Goal: Task Accomplishment & Management: Complete application form

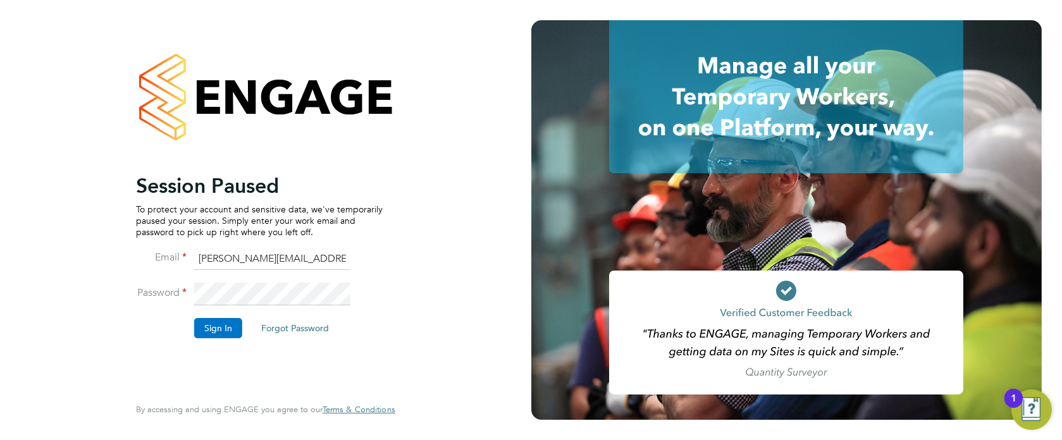
click at [222, 328] on button "Sign In" at bounding box center [218, 328] width 48 height 20
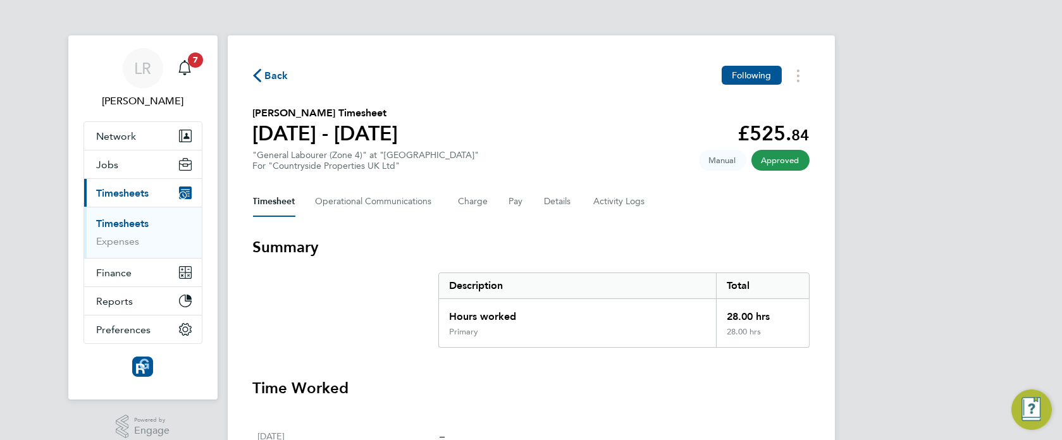
click at [108, 133] on span "Network" at bounding box center [117, 136] width 40 height 12
click at [115, 139] on span "Network" at bounding box center [117, 136] width 40 height 12
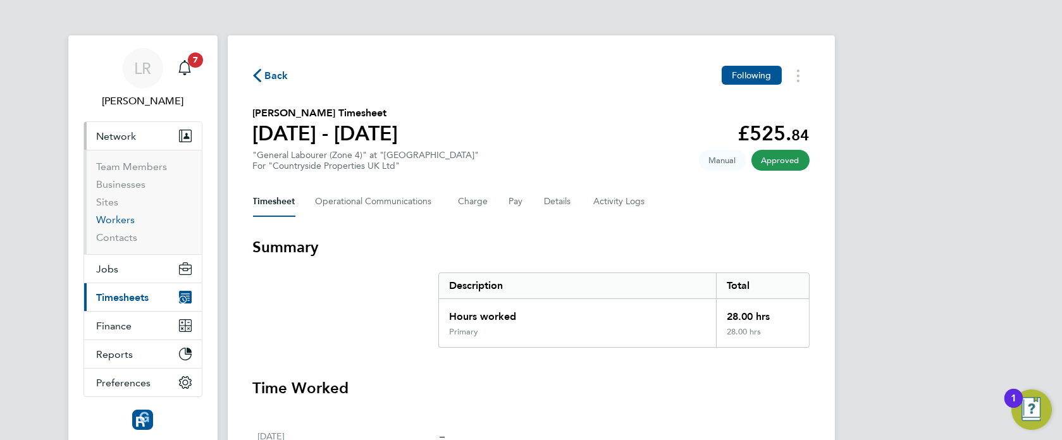
click at [116, 222] on link "Workers" at bounding box center [116, 220] width 39 height 12
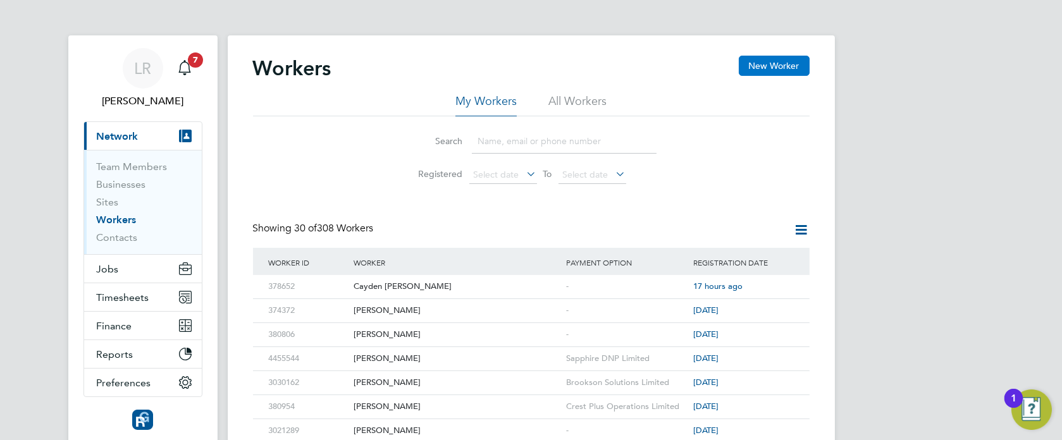
click at [765, 64] on button "New Worker" at bounding box center [774, 66] width 71 height 20
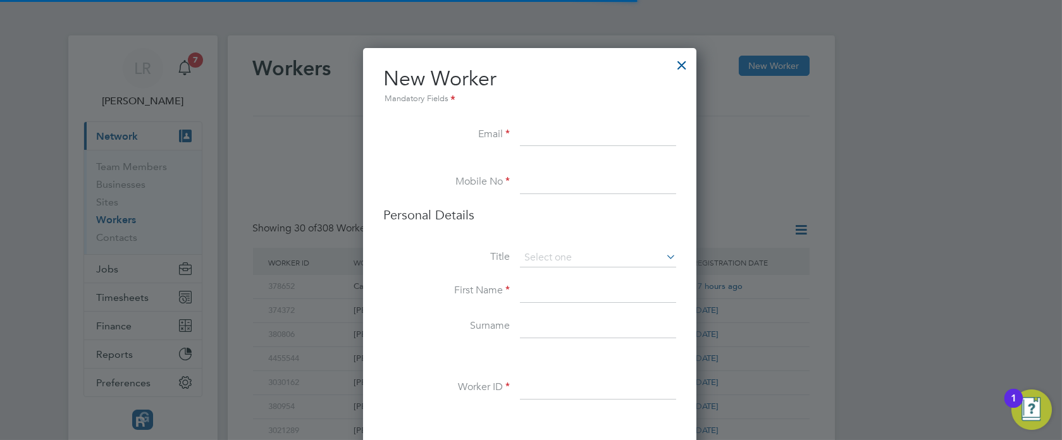
scroll to position [1067, 335]
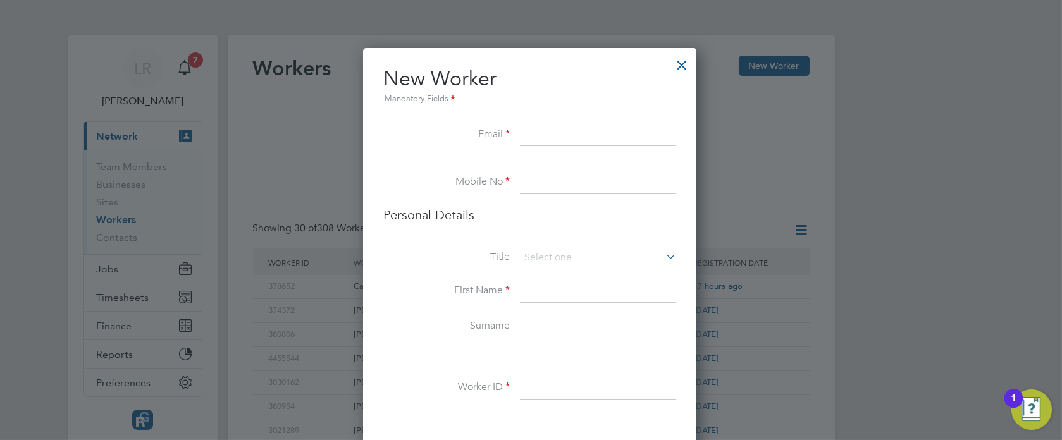
paste input "[EMAIL_ADDRESS][DOMAIN_NAME]"
click at [541, 137] on input "[EMAIL_ADDRESS][DOMAIN_NAME]" at bounding box center [598, 135] width 156 height 23
type input "[EMAIL_ADDRESS][DOMAIN_NAME]"
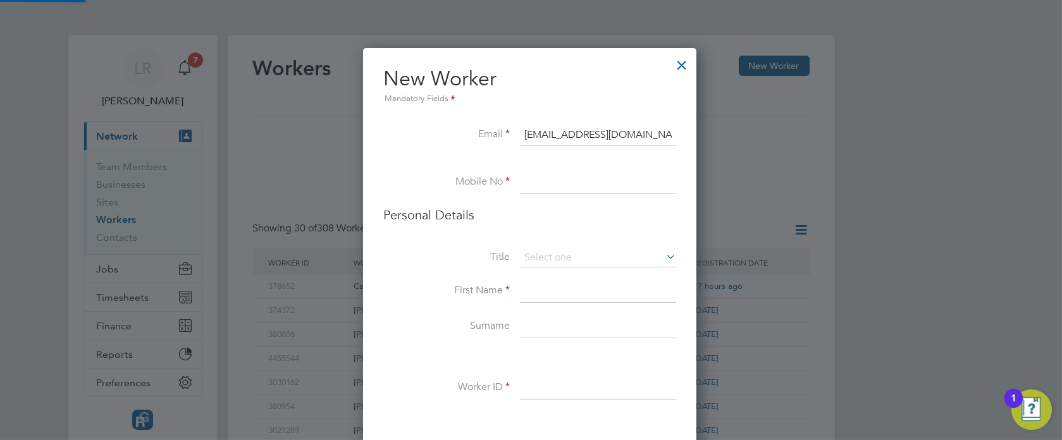
click at [572, 183] on input at bounding box center [598, 182] width 156 height 23
paste input "07803769773"
type input "07803769773"
click at [551, 252] on input at bounding box center [598, 258] width 156 height 19
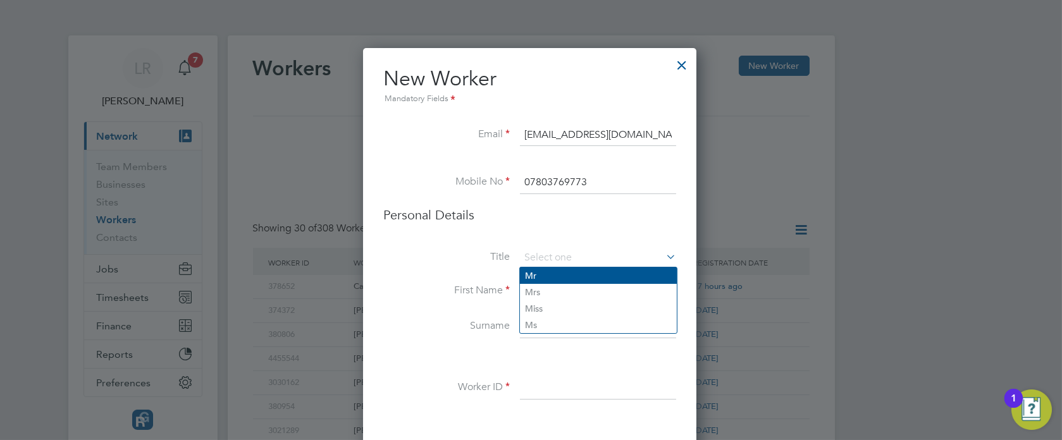
click at [528, 276] on li "Mr" at bounding box center [598, 276] width 157 height 16
type input "Mr"
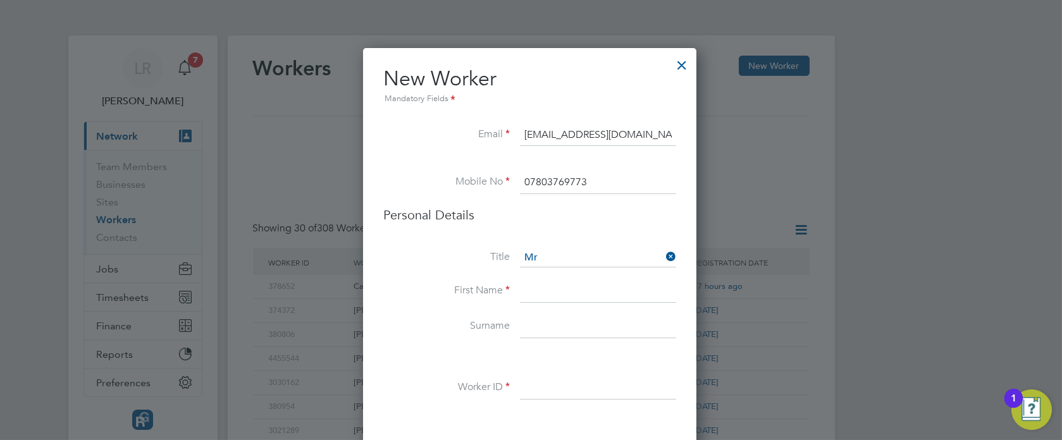
click at [540, 290] on input at bounding box center [598, 291] width 156 height 23
type input "[PERSON_NAME]"
click at [573, 319] on input at bounding box center [598, 327] width 156 height 23
paste input "Endean"
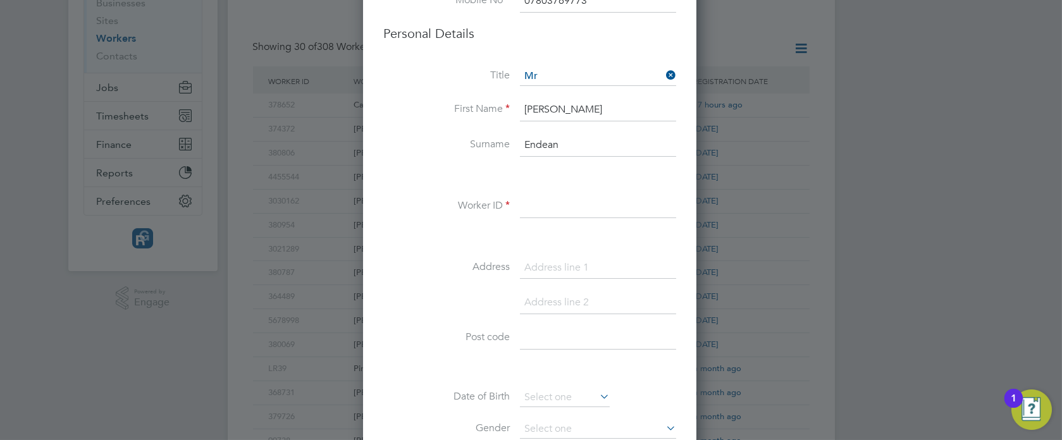
scroll to position [183, 0]
type input "Endean"
click at [576, 199] on input at bounding box center [598, 205] width 156 height 23
paste input "380014"
click at [551, 202] on input "380014" at bounding box center [598, 205] width 156 height 23
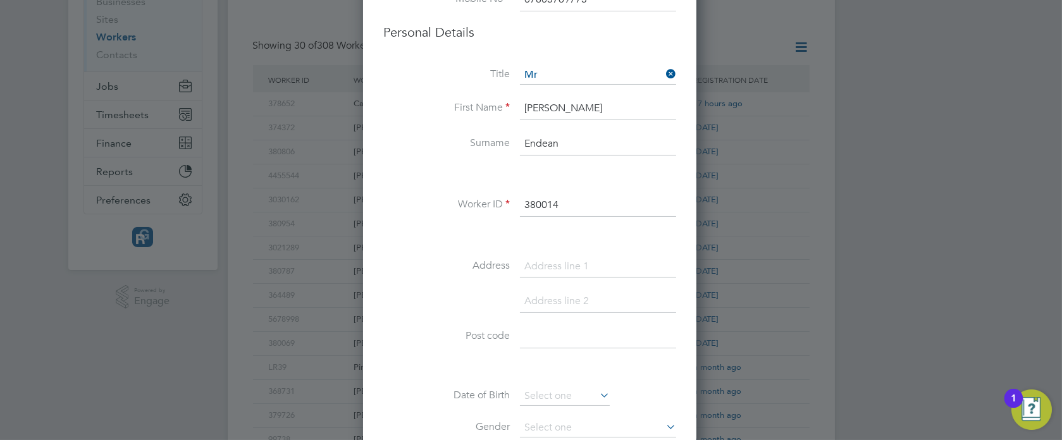
type input "380014"
click at [565, 266] on input at bounding box center [598, 266] width 156 height 23
paste input "[STREET_ADDRESS]"
drag, startPoint x: 607, startPoint y: 264, endPoint x: 703, endPoint y: 262, distance: 96.1
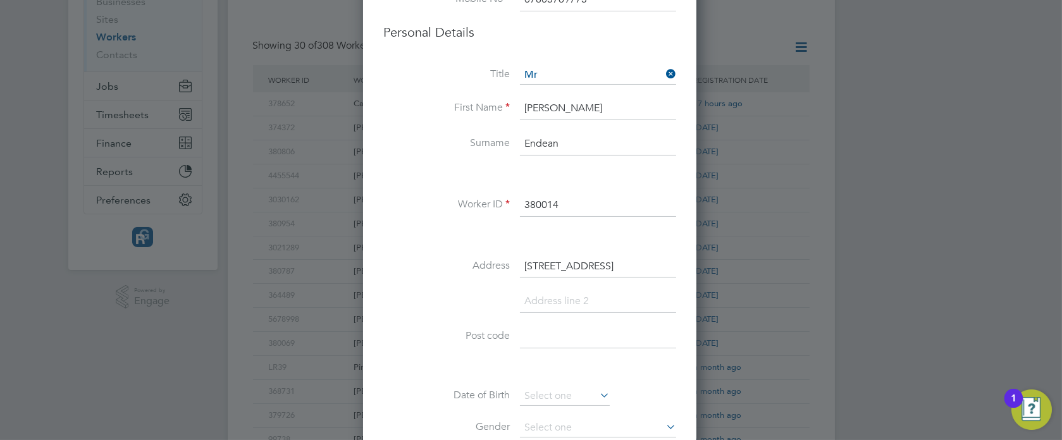
click at [703, 262] on div "Workers New Worker My Workers All Workers Search Registered Select date To Sele…" at bounding box center [531, 363] width 607 height 1021
type input "[STREET_ADDRESS]"
click at [575, 298] on input at bounding box center [598, 301] width 156 height 23
paste input "Truro Cornwall"
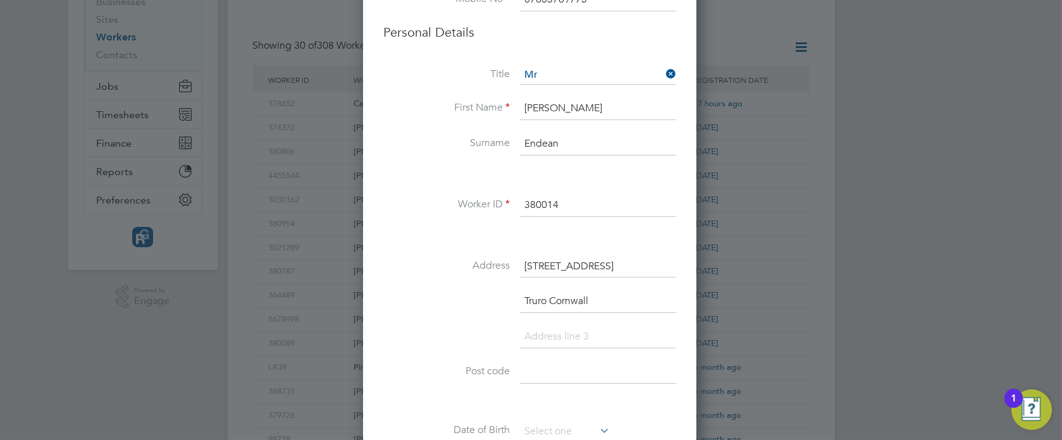
scroll to position [1102, 335]
type input "Truro Cornwall"
click at [550, 268] on input "[STREET_ADDRESS]" at bounding box center [598, 266] width 156 height 23
type input "[STREET_ADDRESS]"
click at [551, 362] on input at bounding box center [598, 372] width 156 height 23
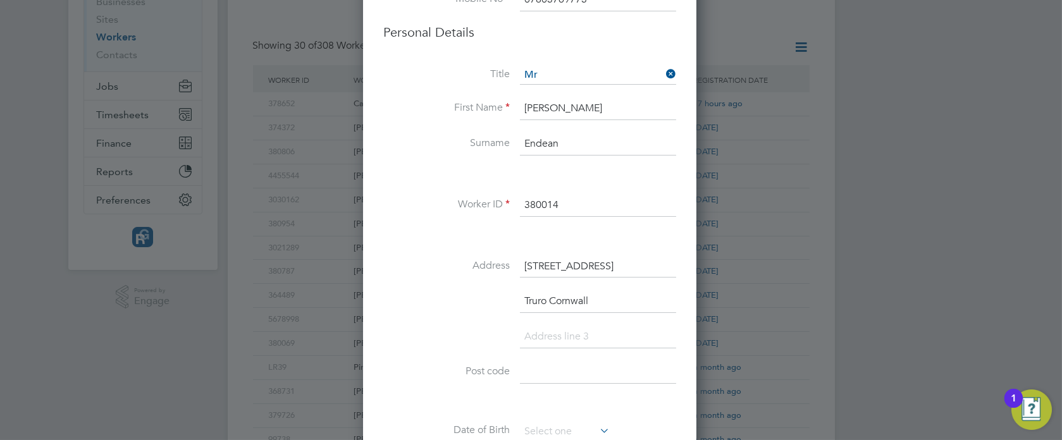
paste input "TR1 3SB"
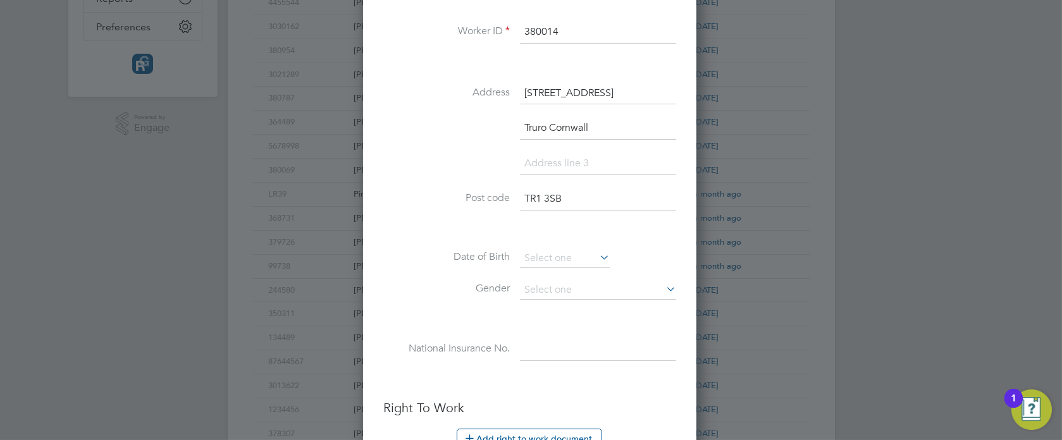
scroll to position [359, 0]
type input "TR1 3SB"
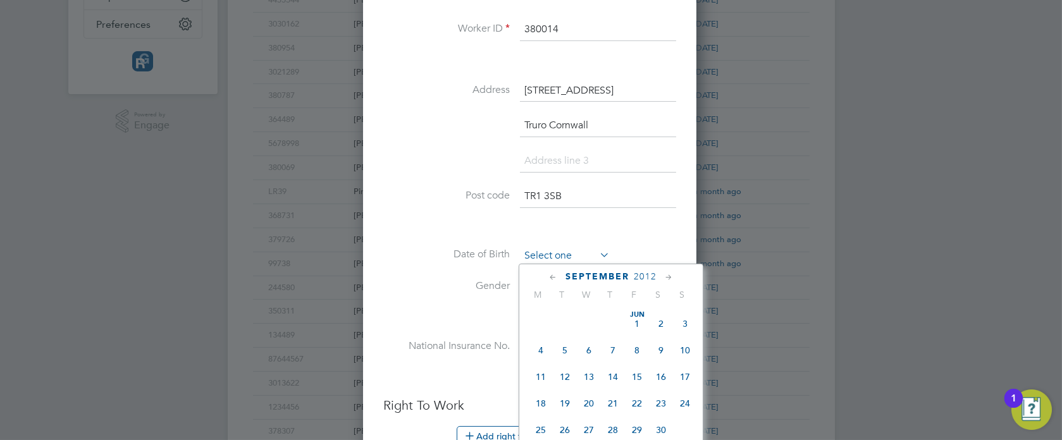
click at [554, 259] on input at bounding box center [565, 256] width 90 height 19
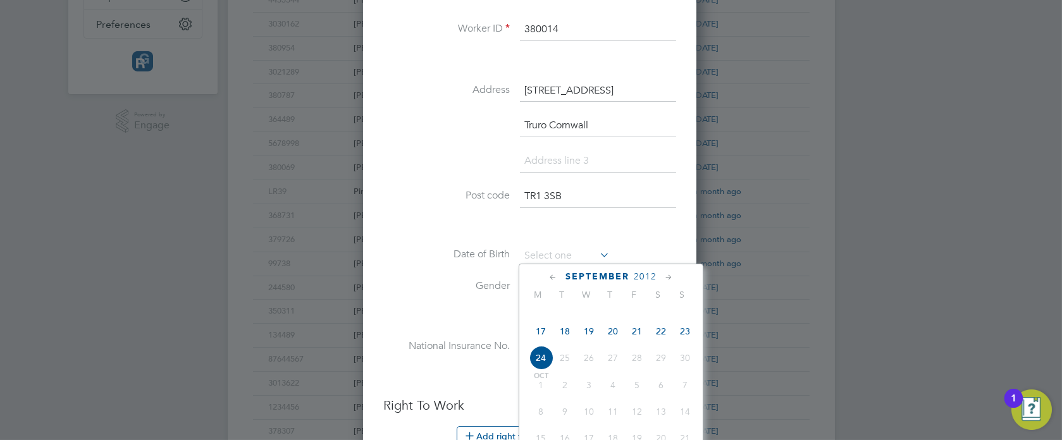
click at [646, 276] on span "2012" at bounding box center [645, 276] width 23 height 11
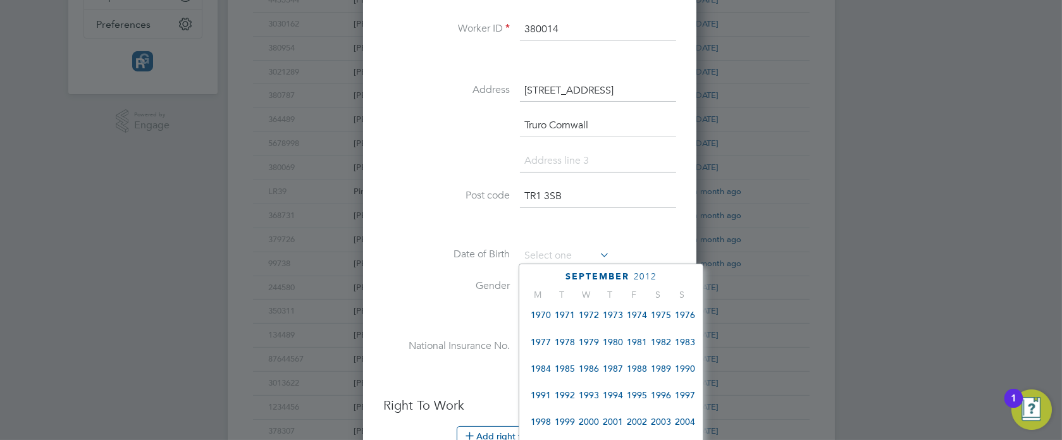
scroll to position [248, 0]
click at [660, 349] on span "1982" at bounding box center [661, 343] width 24 height 24
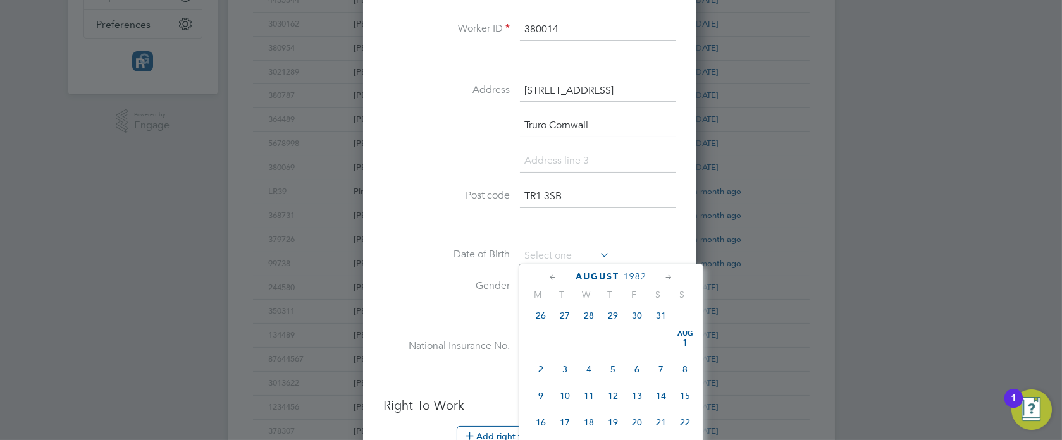
click at [553, 275] on icon at bounding box center [553, 278] width 12 height 14
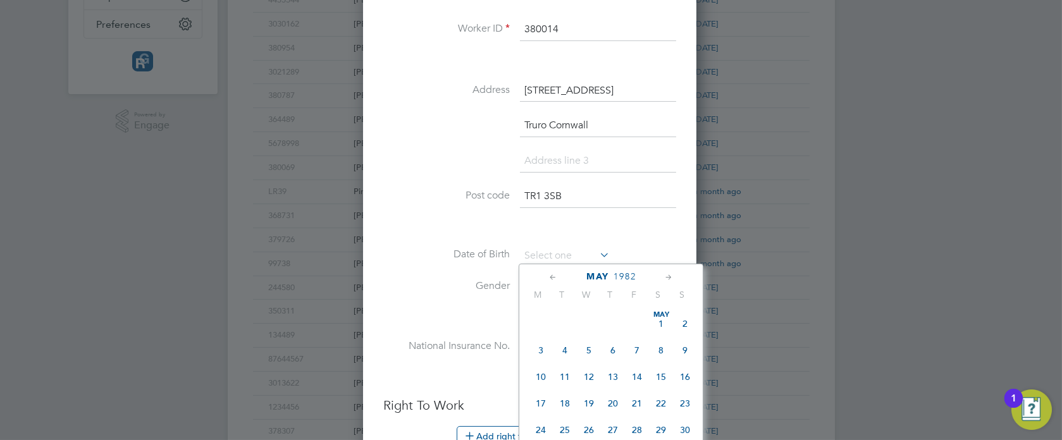
click at [638, 430] on span "28" at bounding box center [637, 430] width 24 height 24
type input "[DATE]"
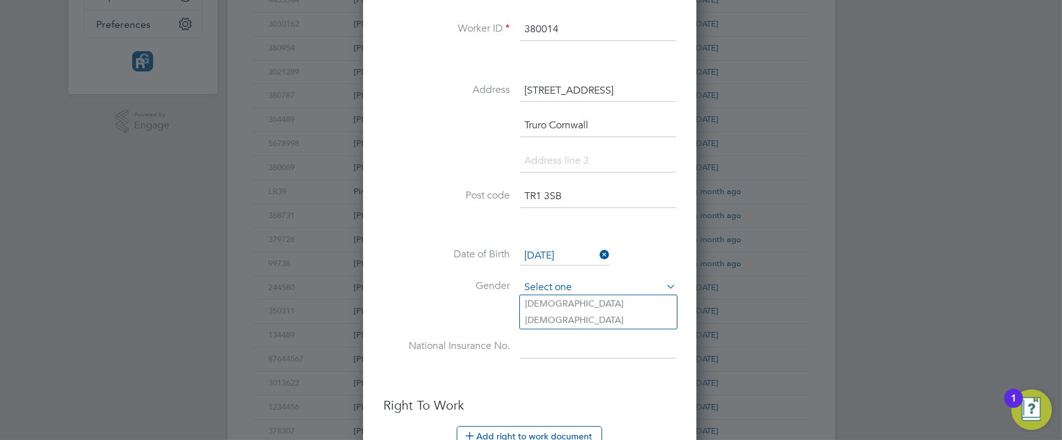
click at [570, 286] on input at bounding box center [598, 287] width 156 height 19
click at [536, 304] on li "[DEMOGRAPHIC_DATA]" at bounding box center [598, 303] width 157 height 16
type input "[DEMOGRAPHIC_DATA]"
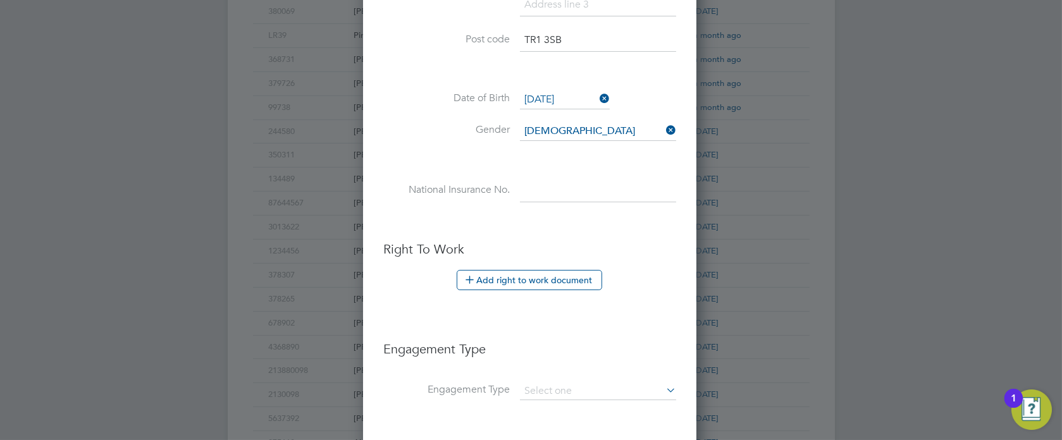
scroll to position [710, 0]
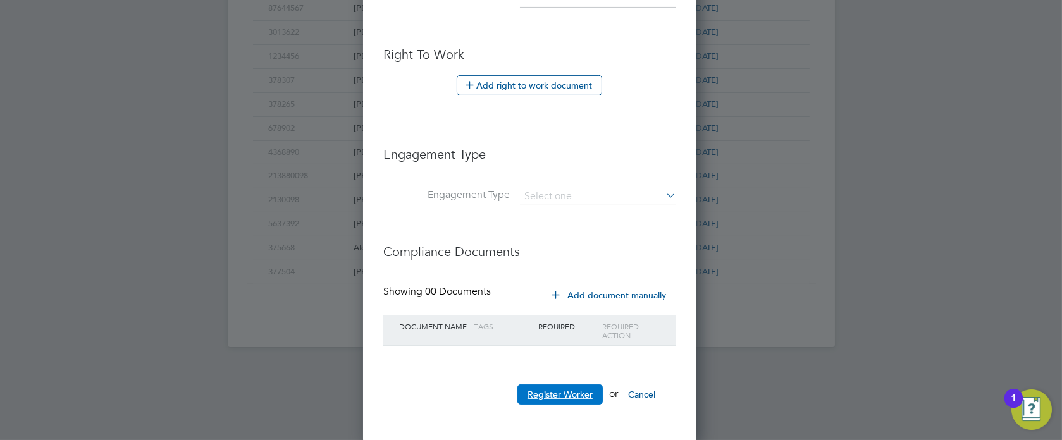
click at [545, 390] on button "Register Worker" at bounding box center [559, 394] width 85 height 20
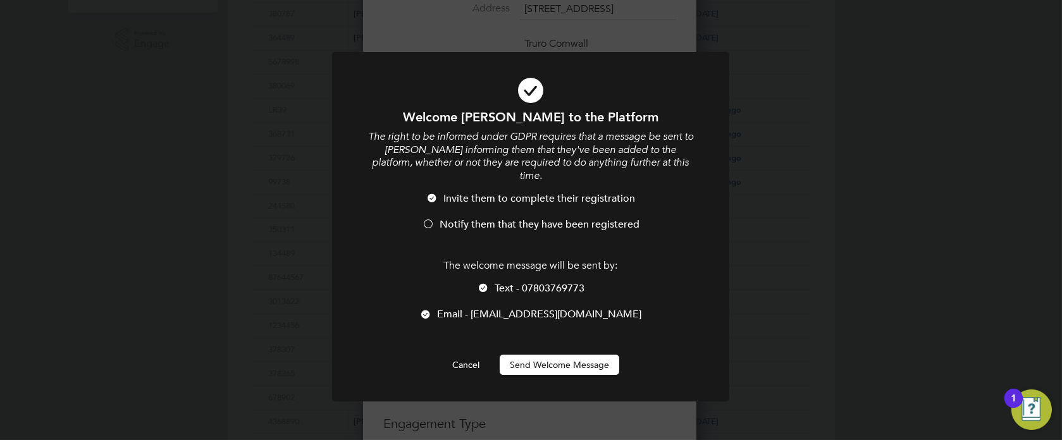
scroll to position [6, 6]
click at [433, 309] on div at bounding box center [426, 315] width 13 height 13
click at [485, 283] on div at bounding box center [483, 289] width 13 height 13
click at [426, 219] on div at bounding box center [428, 225] width 13 height 13
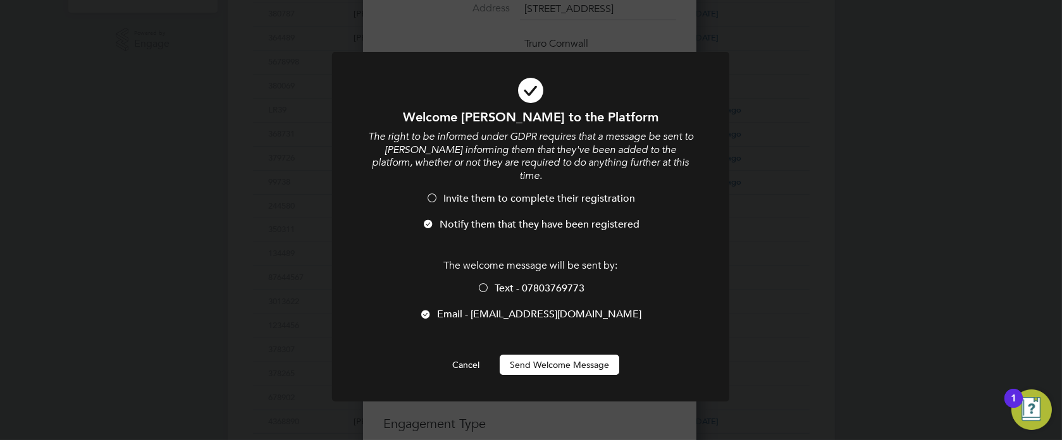
click at [582, 355] on button "Send Welcome Message" at bounding box center [560, 365] width 120 height 20
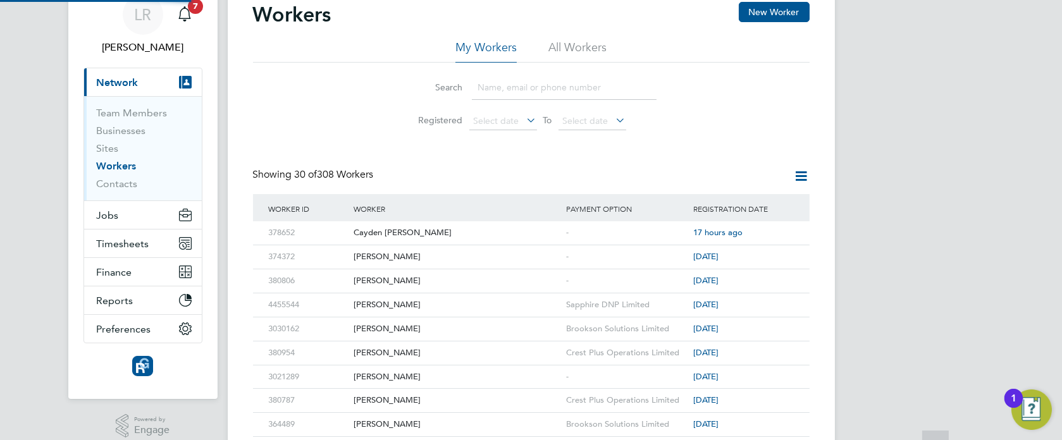
scroll to position [0, 0]
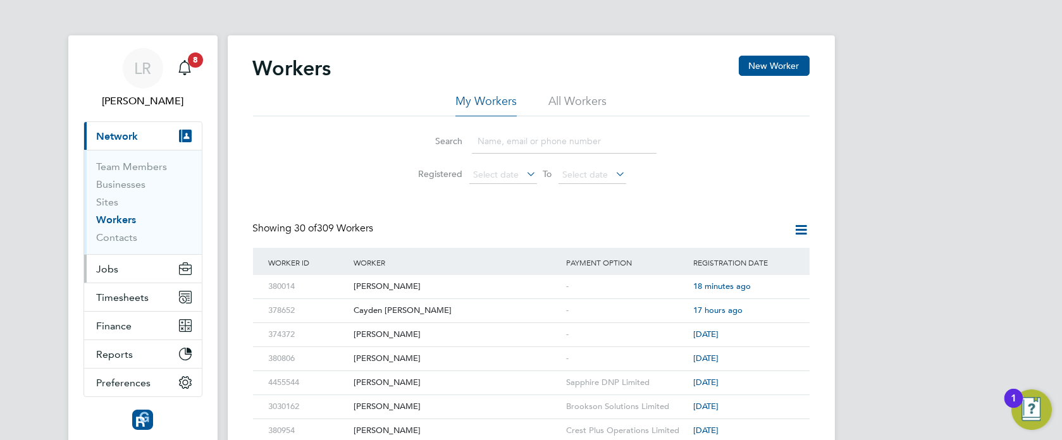
click at [115, 266] on span "Jobs" at bounding box center [108, 269] width 22 height 12
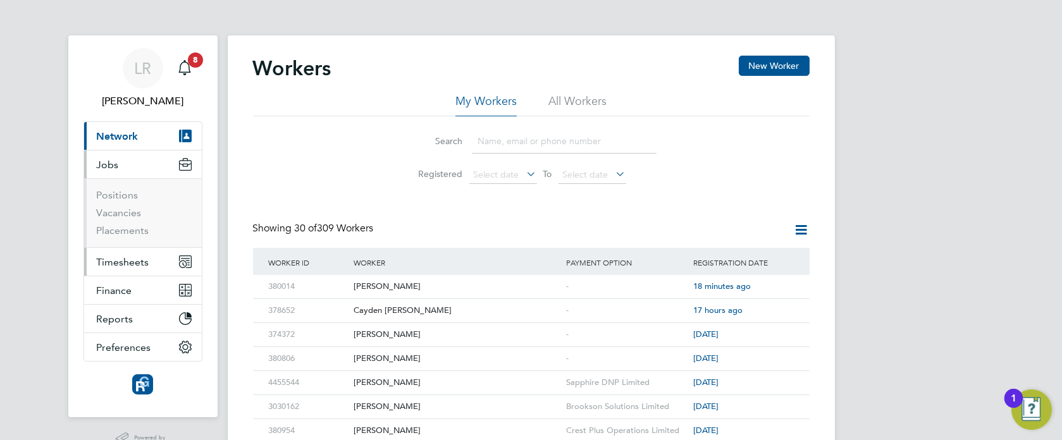
click at [121, 254] on button "Timesheets" at bounding box center [143, 262] width 118 height 28
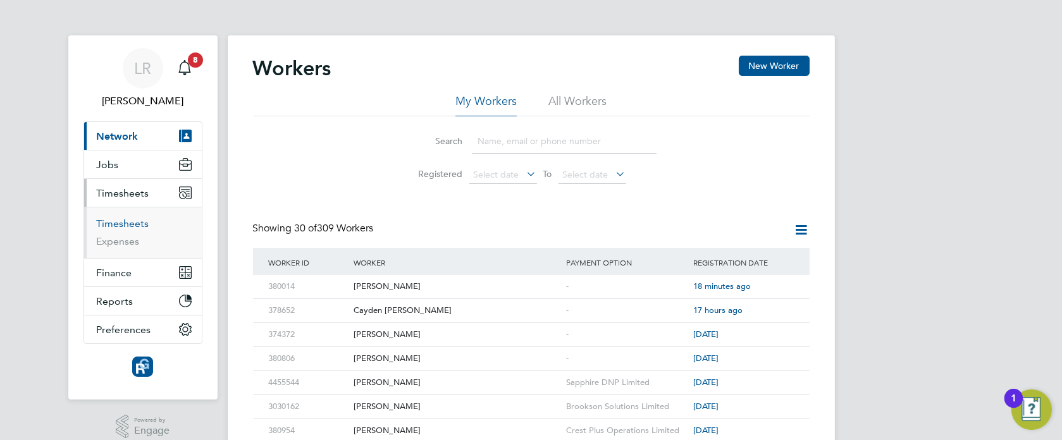
click at [126, 223] on link "Timesheets" at bounding box center [123, 224] width 52 height 12
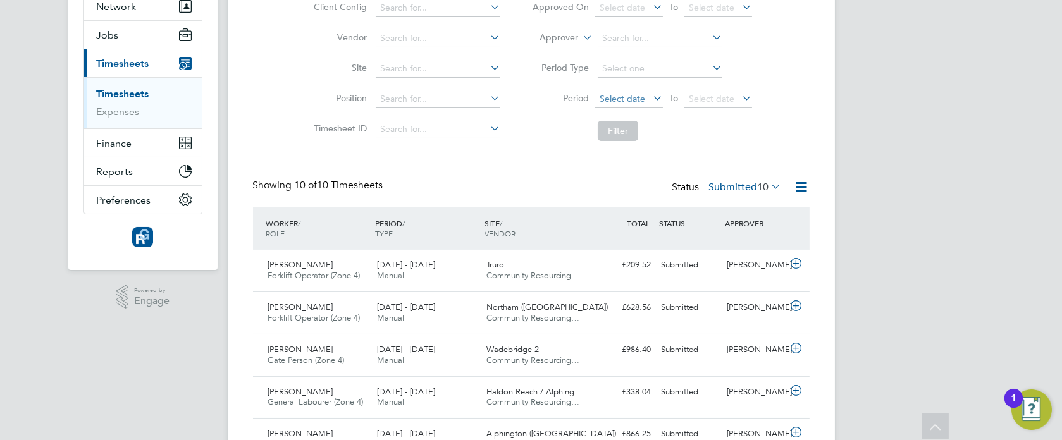
click at [639, 91] on span "Select date" at bounding box center [629, 99] width 68 height 17
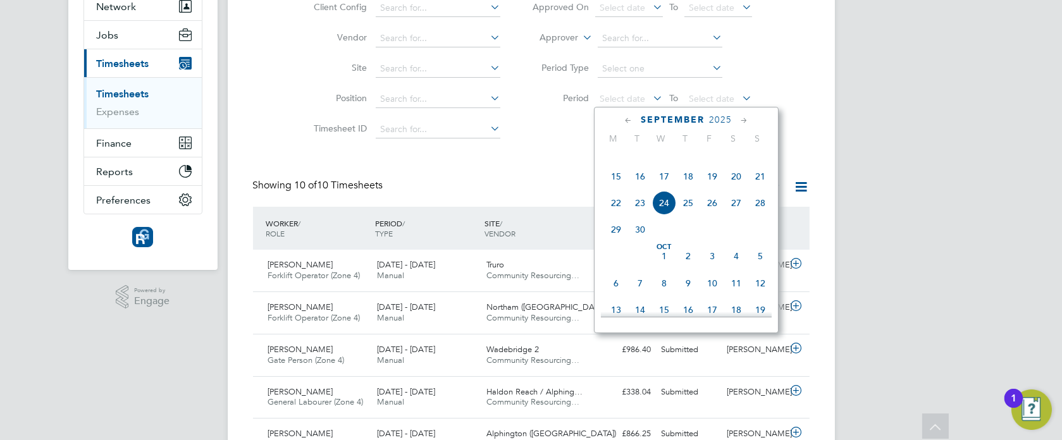
click at [617, 188] on span "15" at bounding box center [616, 176] width 24 height 24
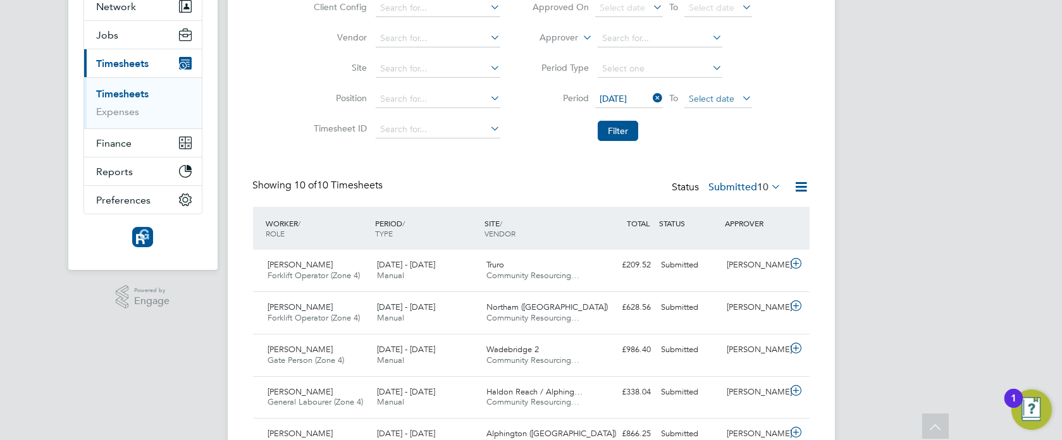
click at [724, 96] on span "Select date" at bounding box center [712, 98] width 46 height 11
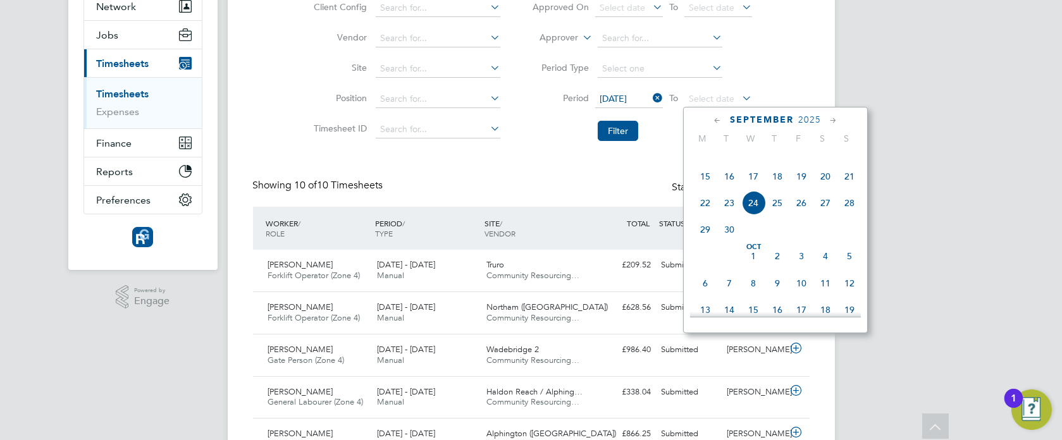
click at [850, 188] on span "21" at bounding box center [849, 176] width 24 height 24
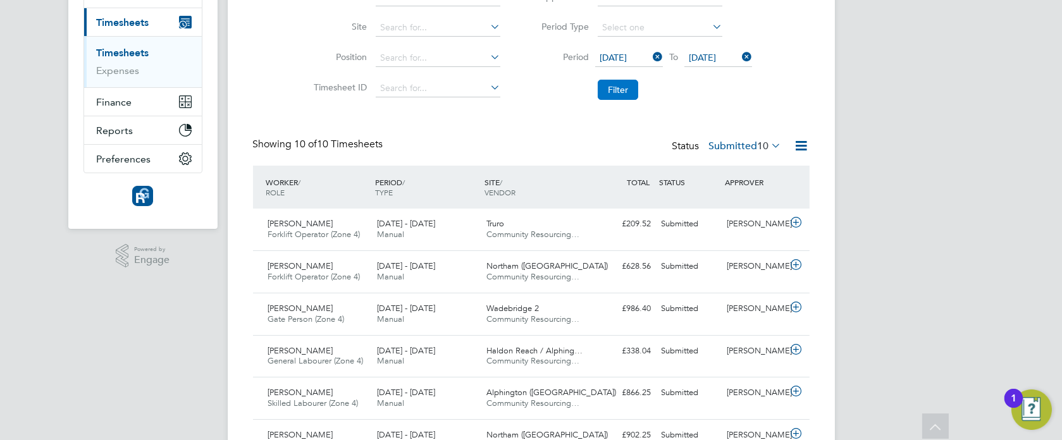
click at [607, 86] on button "Filter" at bounding box center [618, 90] width 40 height 20
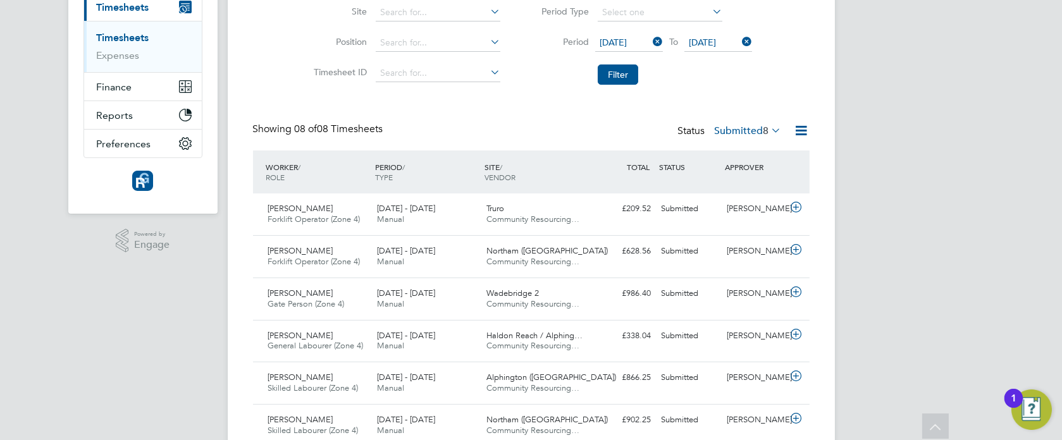
click at [735, 128] on label "Submitted 8" at bounding box center [748, 131] width 67 height 13
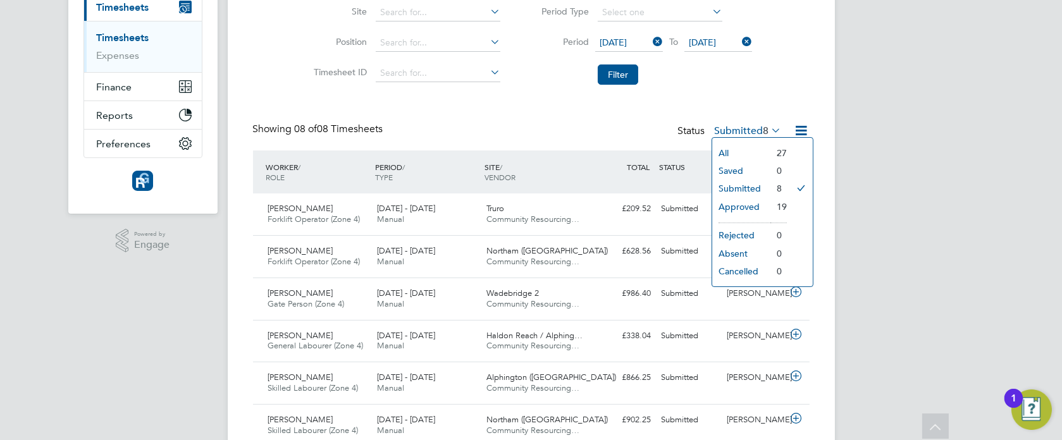
click at [739, 206] on li "Approved" at bounding box center [741, 207] width 58 height 18
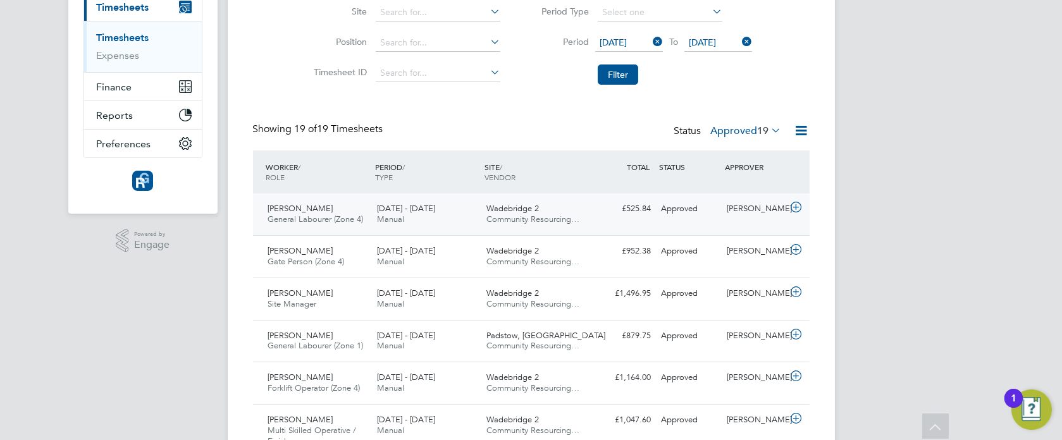
click at [473, 216] on div "[DATE] - [DATE] Manual" at bounding box center [426, 215] width 109 height 32
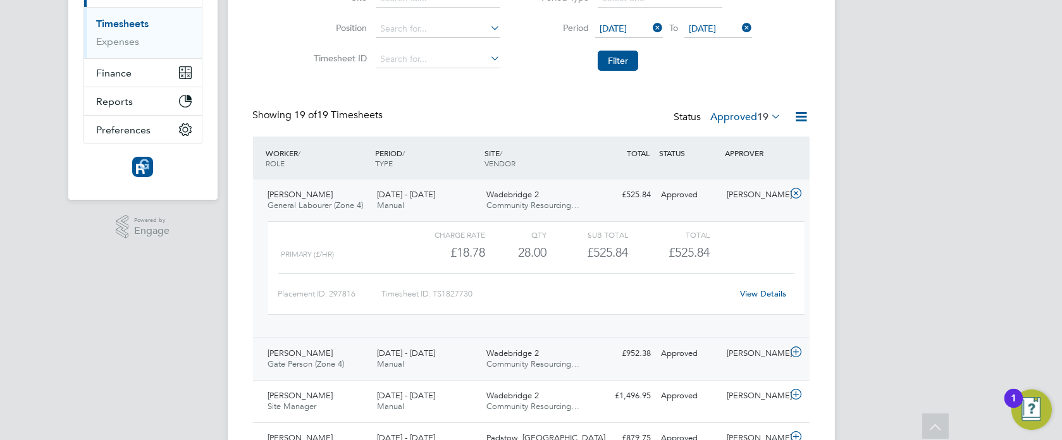
click at [362, 352] on div "[PERSON_NAME] [PERSON_NAME] Person (Zone 4) [DATE] - [DATE]" at bounding box center [317, 359] width 109 height 32
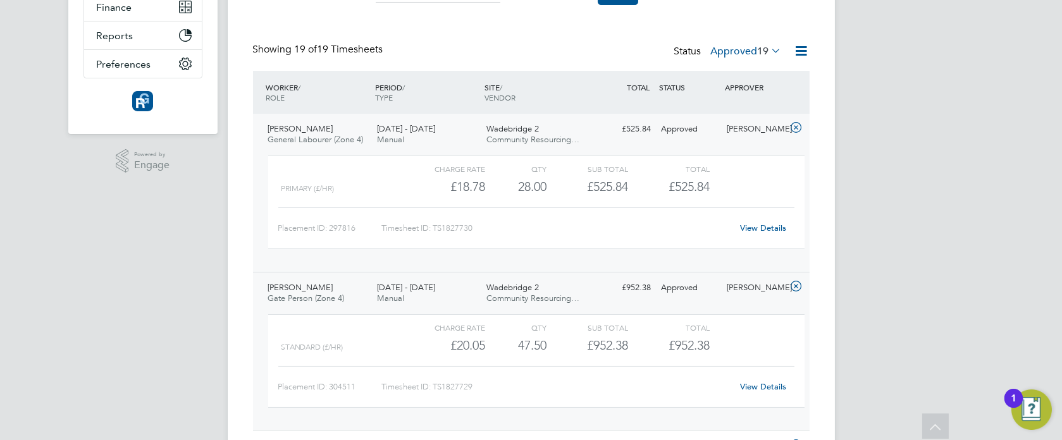
click at [467, 129] on div "[DATE] - [DATE] Manual" at bounding box center [426, 135] width 109 height 32
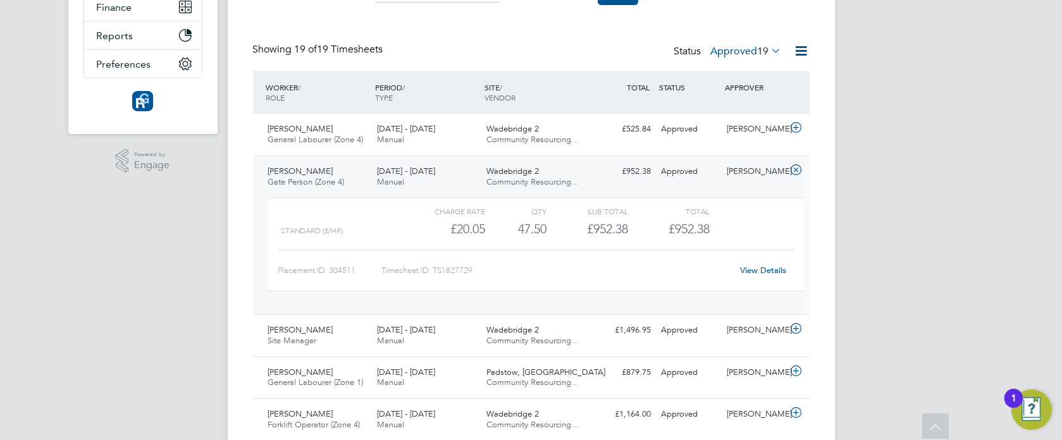
click at [458, 168] on div "[DATE] - [DATE] Manual" at bounding box center [426, 177] width 109 height 32
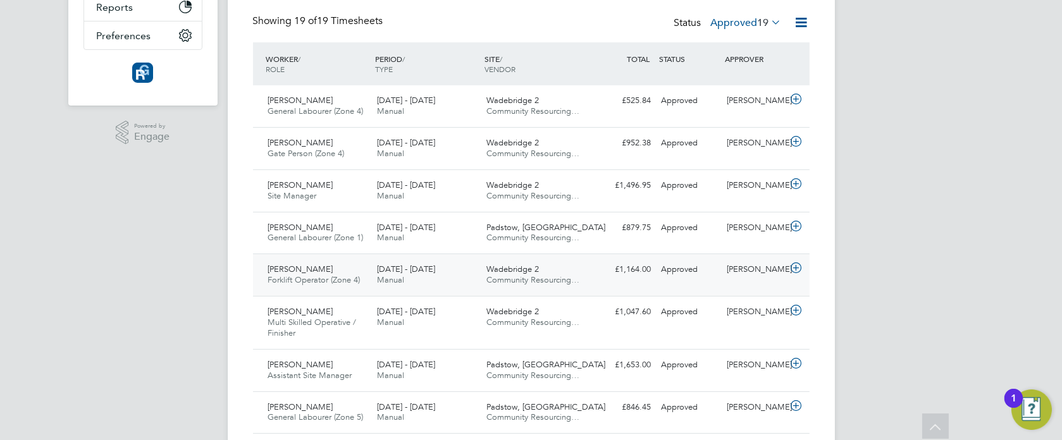
click at [460, 269] on div "[DATE] - [DATE] Manual" at bounding box center [426, 275] width 109 height 32
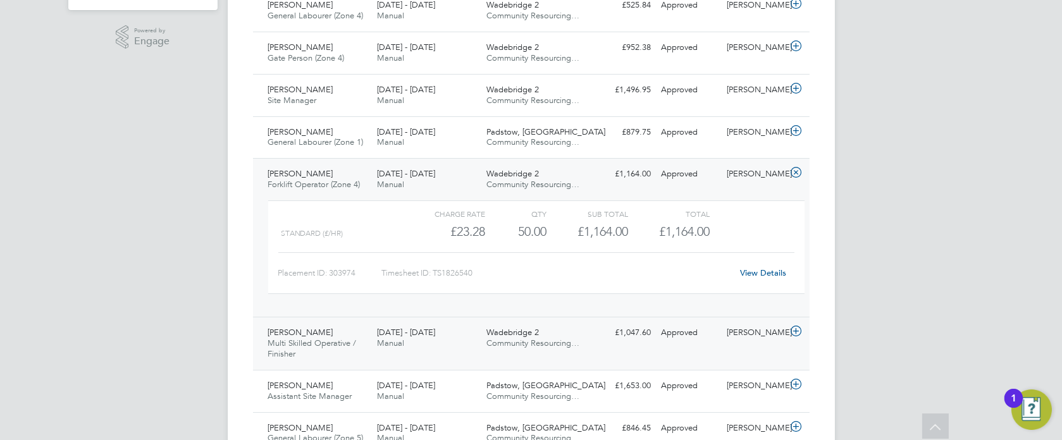
click at [463, 329] on div "[DATE] - [DATE] Manual" at bounding box center [426, 339] width 109 height 32
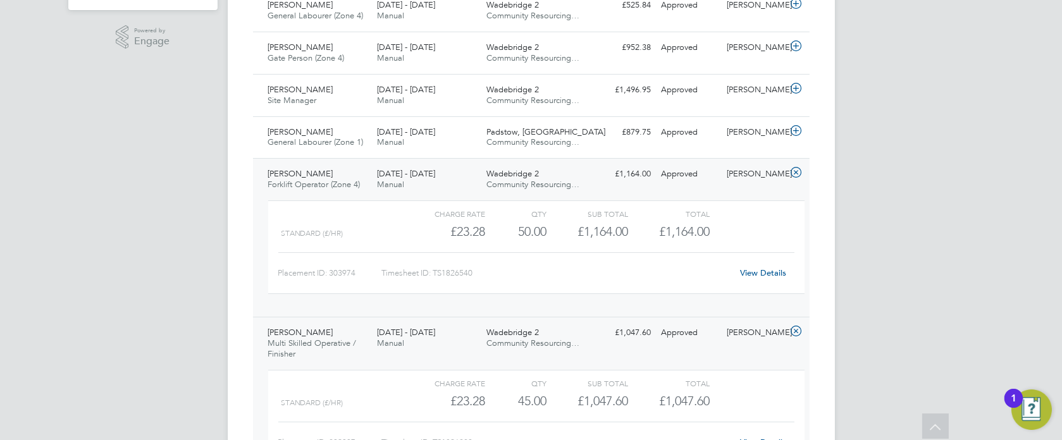
click at [455, 180] on div "[DATE] - [DATE] Manual" at bounding box center [426, 180] width 109 height 32
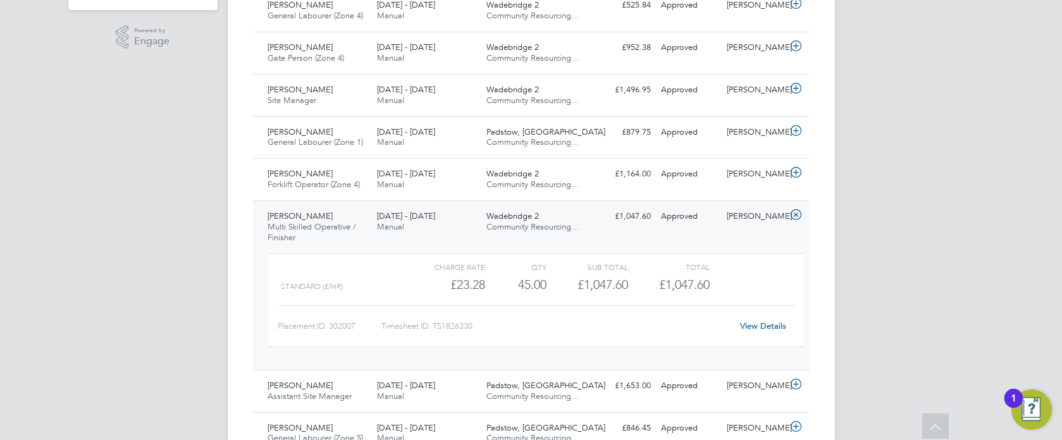
click at [452, 228] on div "[DATE] - [DATE] Manual" at bounding box center [426, 222] width 109 height 32
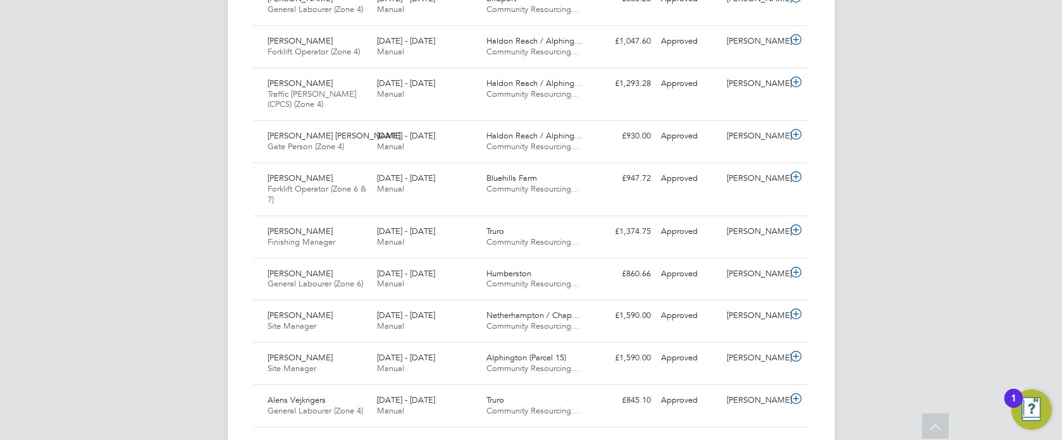
scroll to position [818, 0]
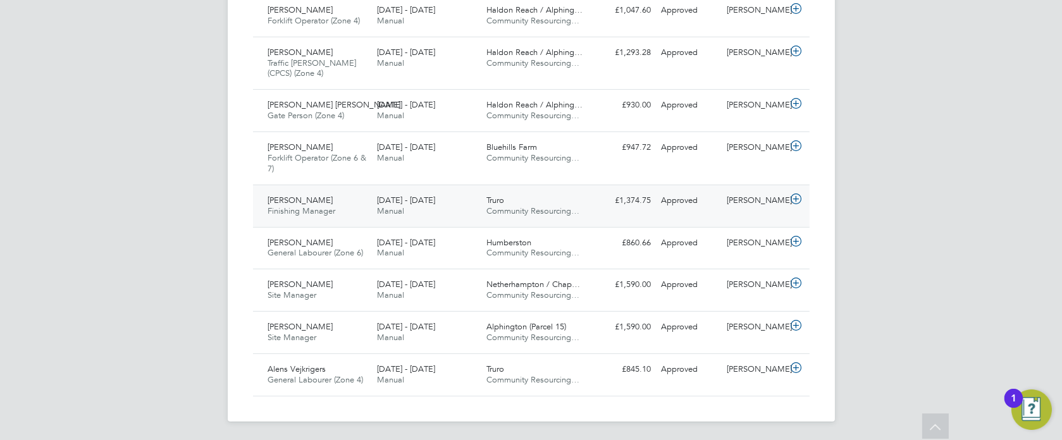
click at [462, 190] on div "[DATE] - [DATE] Manual" at bounding box center [426, 206] width 109 height 32
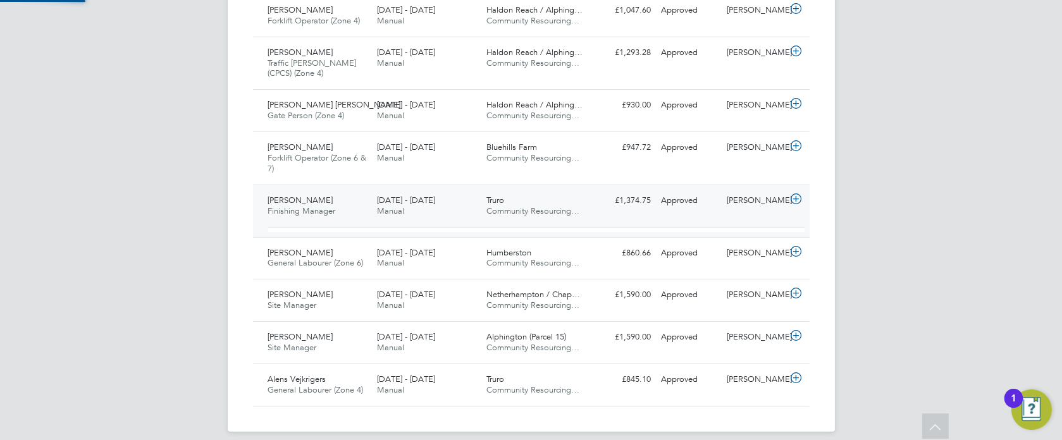
scroll to position [22, 123]
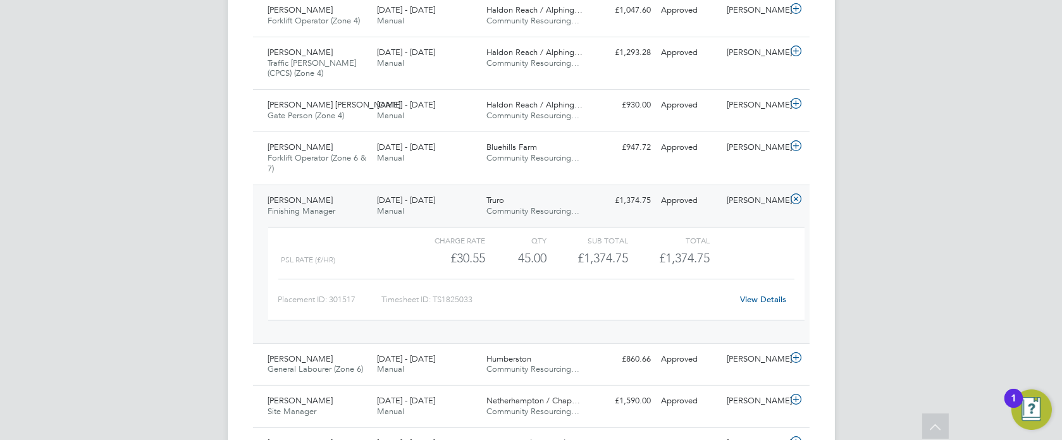
click at [571, 204] on div "Truro Community Resourcing…" at bounding box center [535, 206] width 109 height 32
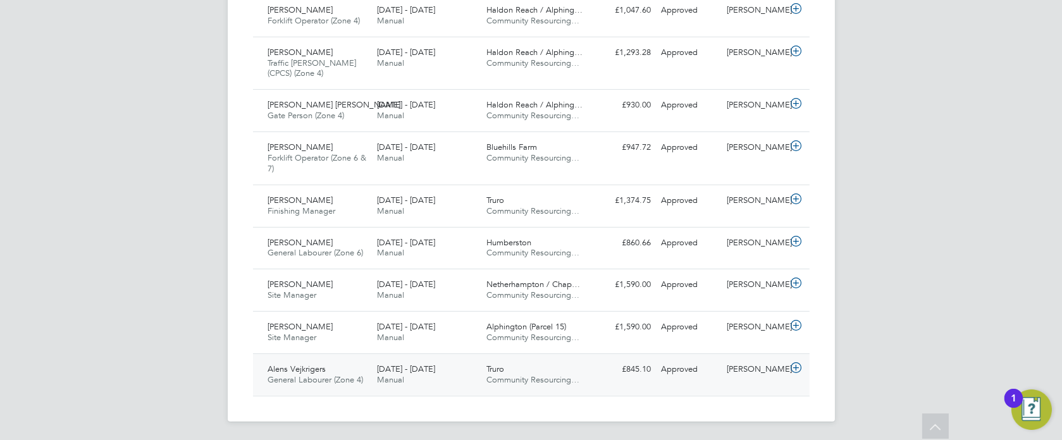
click at [467, 362] on div "[DATE] - [DATE] Manual" at bounding box center [426, 375] width 109 height 32
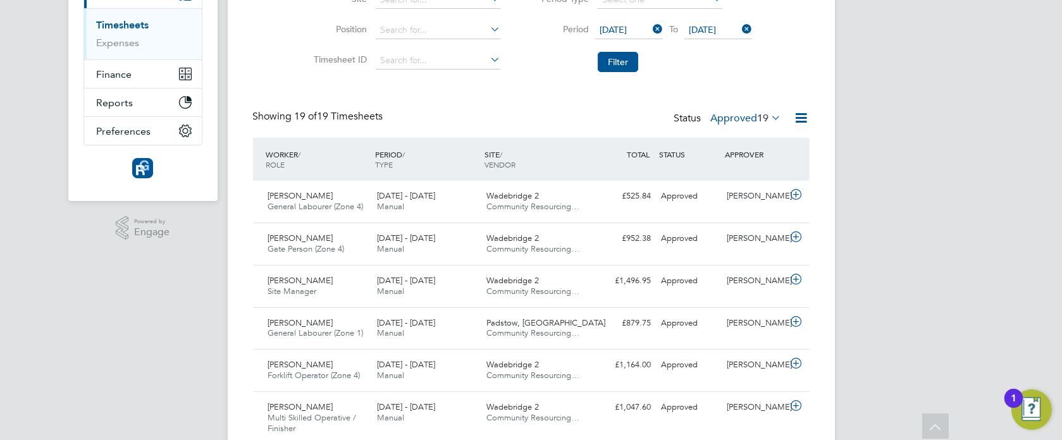
scroll to position [128, 0]
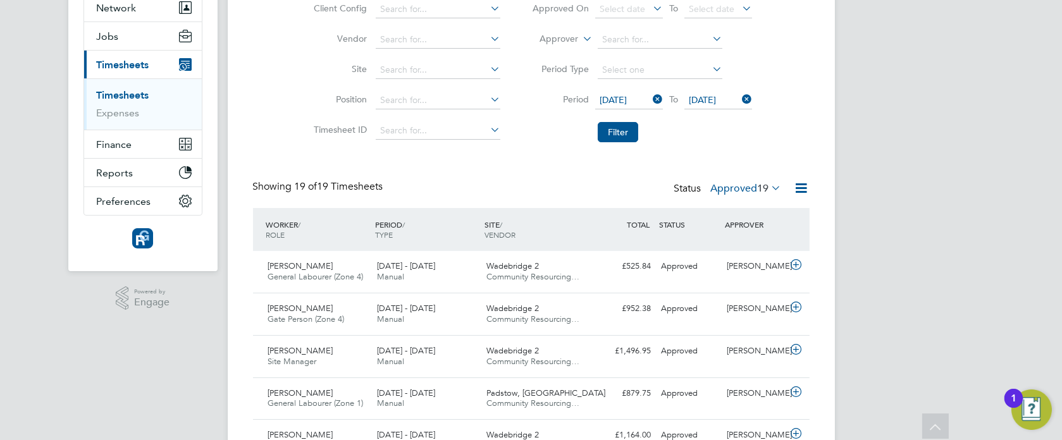
click at [734, 192] on label "Approved 19" at bounding box center [746, 188] width 71 height 13
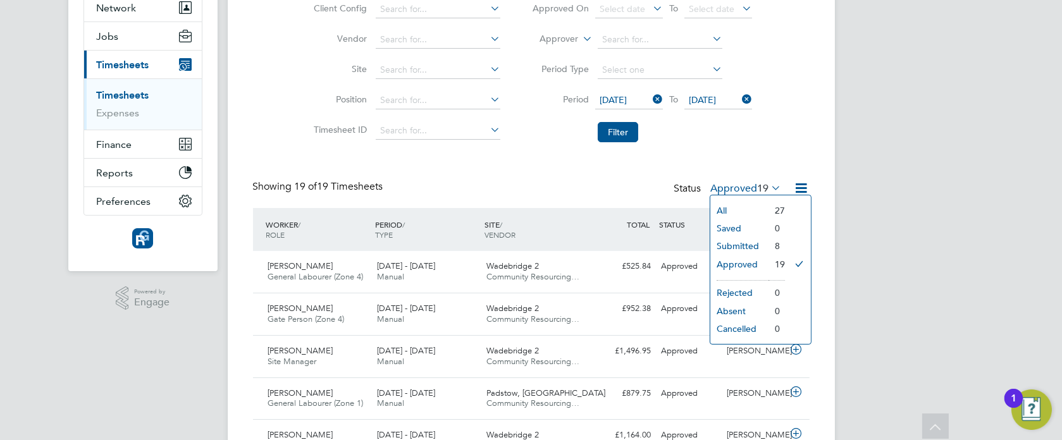
click at [734, 243] on li "Submitted" at bounding box center [739, 246] width 58 height 18
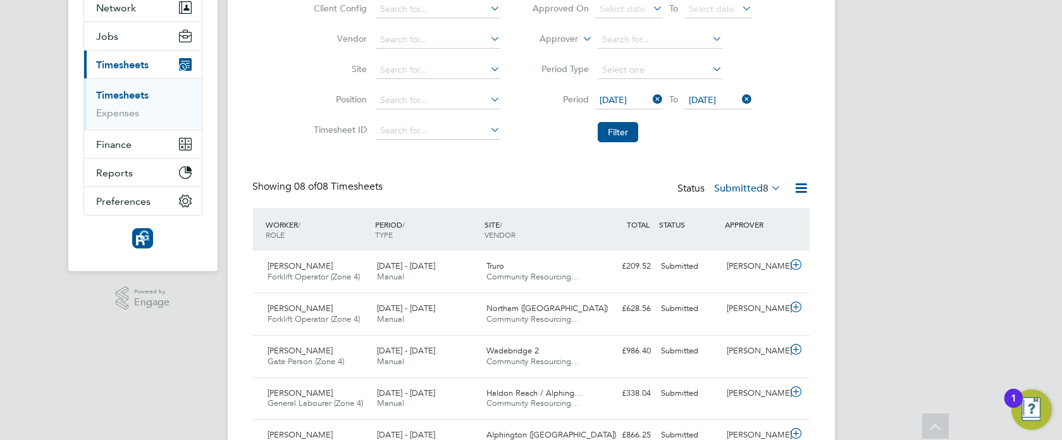
scroll to position [32, 109]
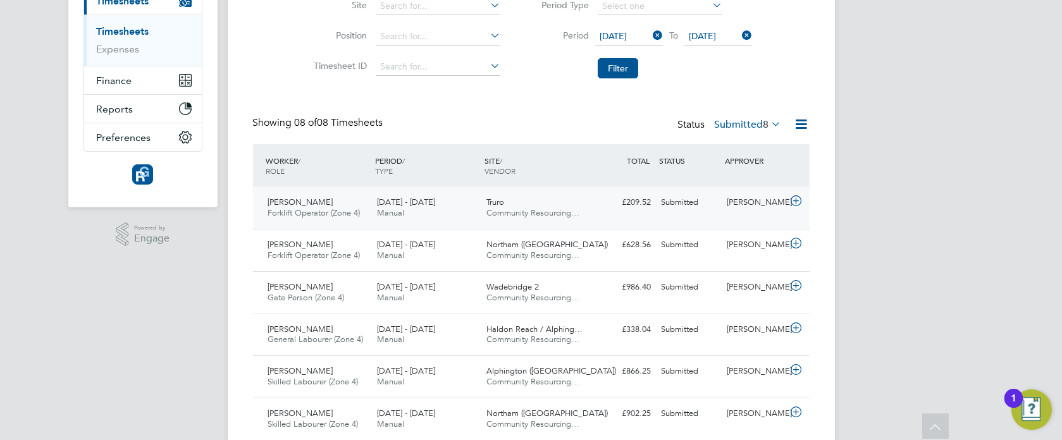
click at [457, 210] on div "[DATE] - [DATE] Manual" at bounding box center [426, 208] width 109 height 32
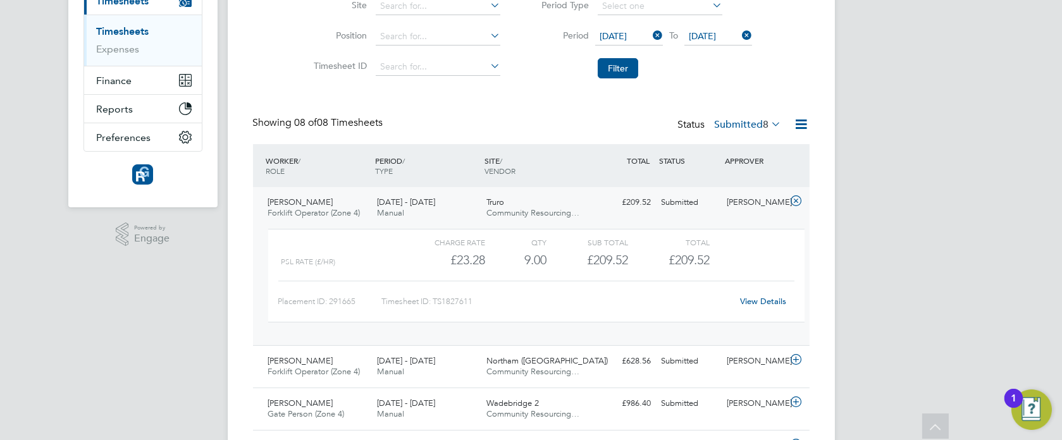
click at [465, 205] on div "[DATE] - [DATE] Manual" at bounding box center [426, 208] width 109 height 32
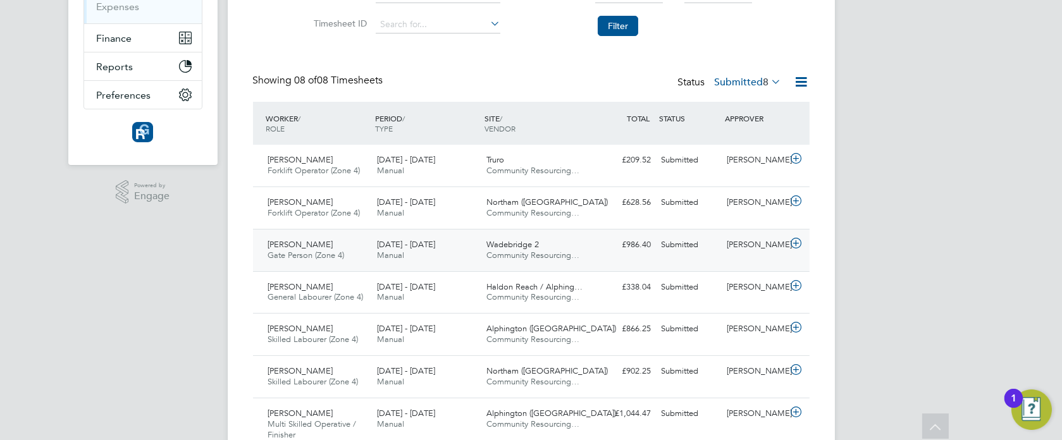
click at [464, 246] on div "[DATE] - [DATE] Manual" at bounding box center [426, 251] width 109 height 32
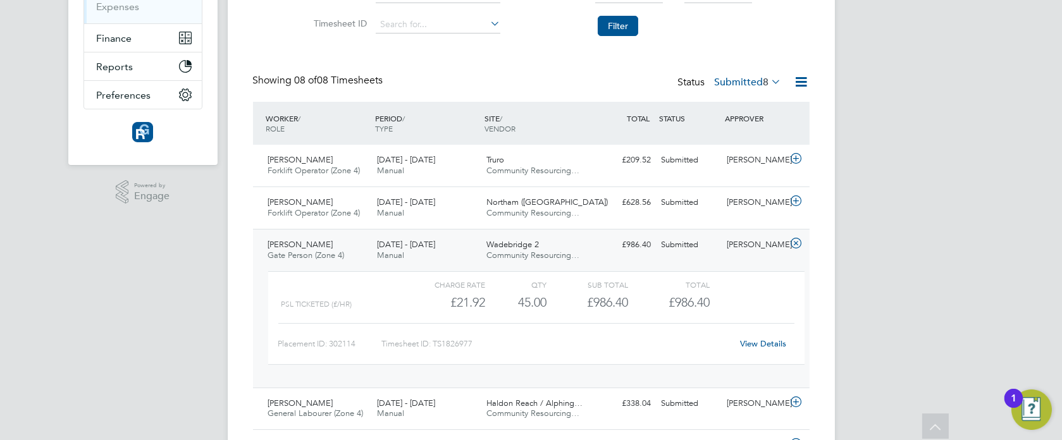
click at [589, 237] on div "Wadebridge 2 Community Resourcing…" at bounding box center [535, 251] width 109 height 32
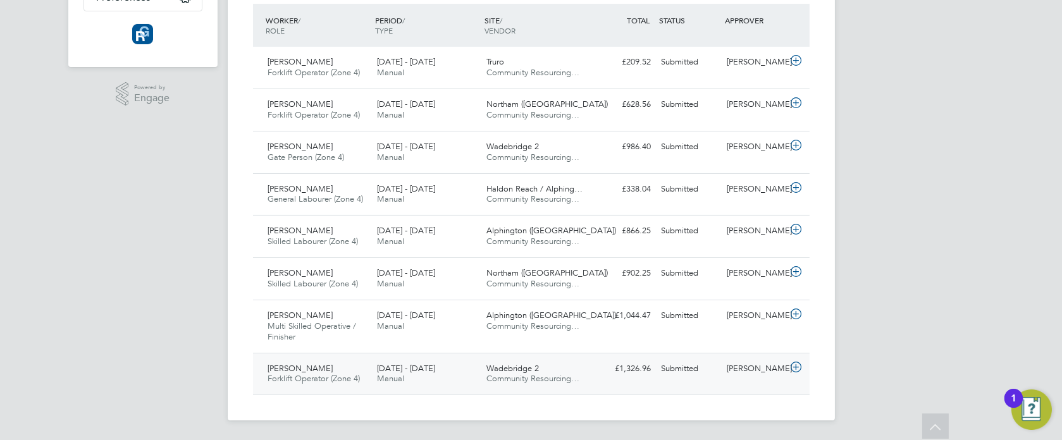
click at [463, 367] on div "[DATE] - [DATE] Manual" at bounding box center [426, 375] width 109 height 32
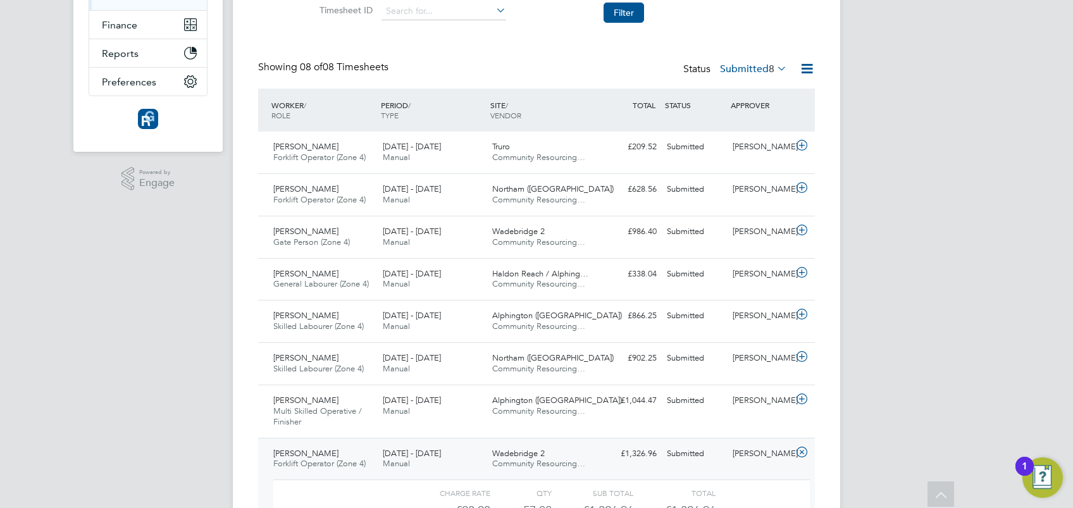
scroll to position [0, 0]
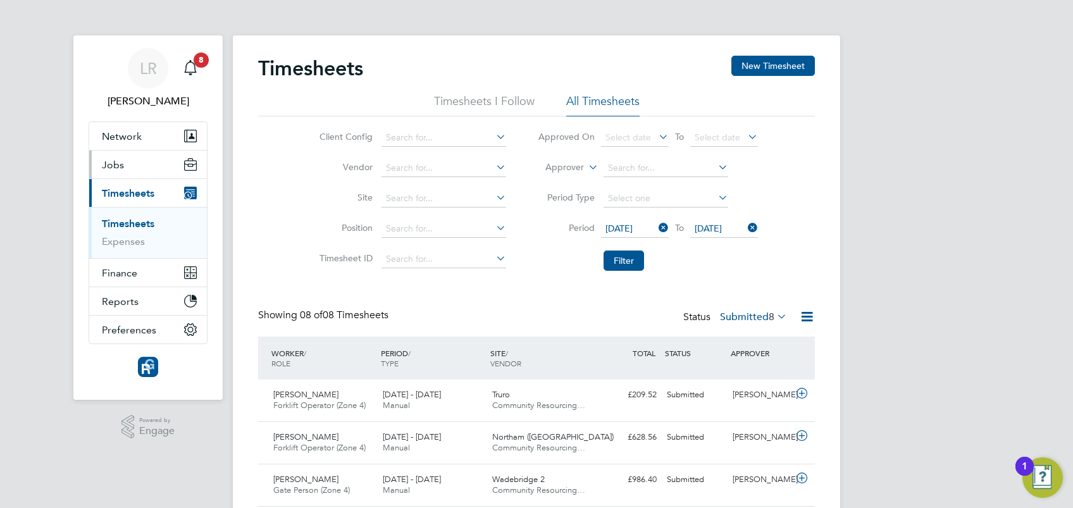
click at [111, 169] on span "Jobs" at bounding box center [113, 165] width 22 height 12
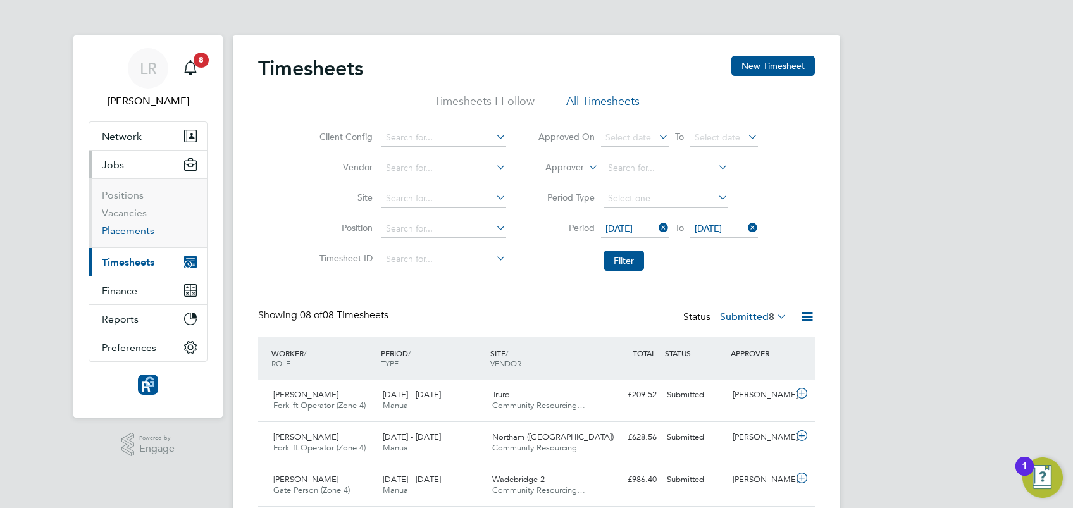
click at [125, 230] on link "Placements" at bounding box center [128, 231] width 52 height 12
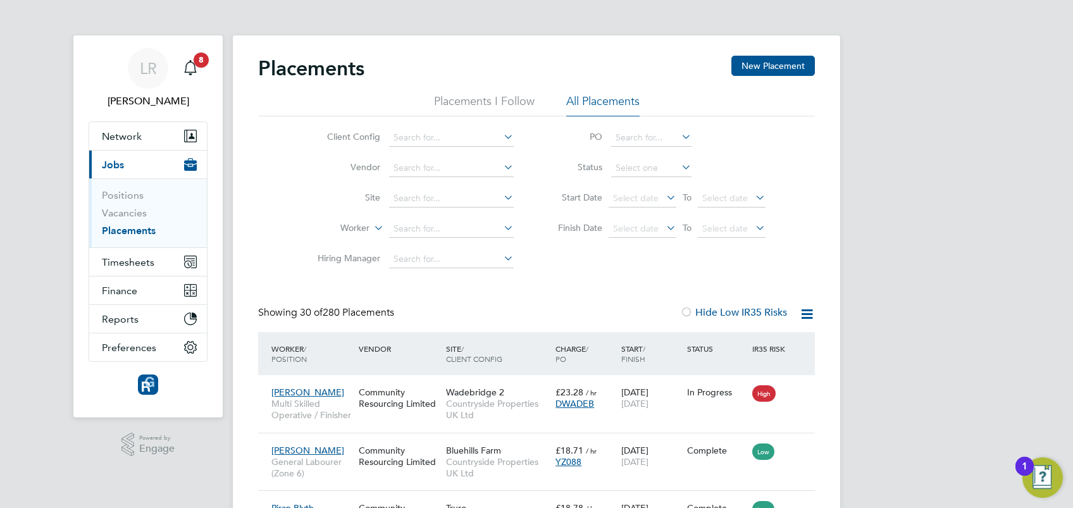
scroll to position [47, 109]
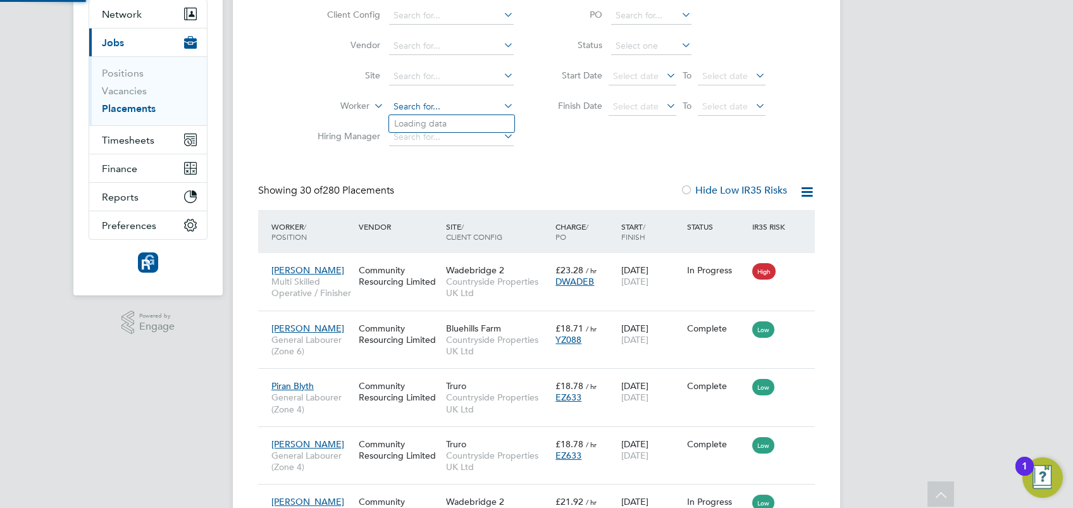
click at [410, 99] on input at bounding box center [451, 107] width 125 height 18
click at [470, 120] on b "Ed" at bounding box center [475, 123] width 11 height 11
type input "[PERSON_NAME]"
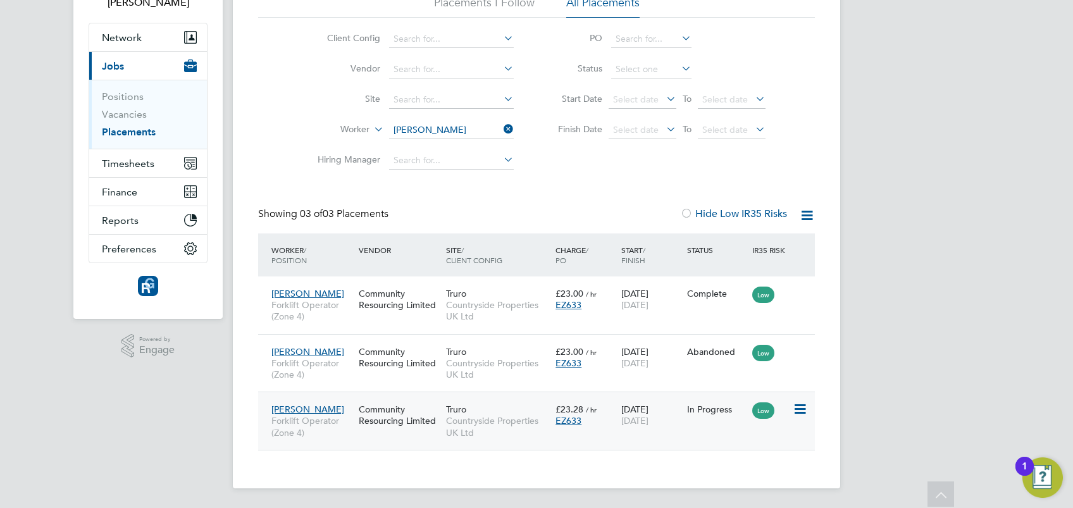
click at [521, 413] on div "Truro Countryside Properties UK Ltd" at bounding box center [497, 420] width 109 height 47
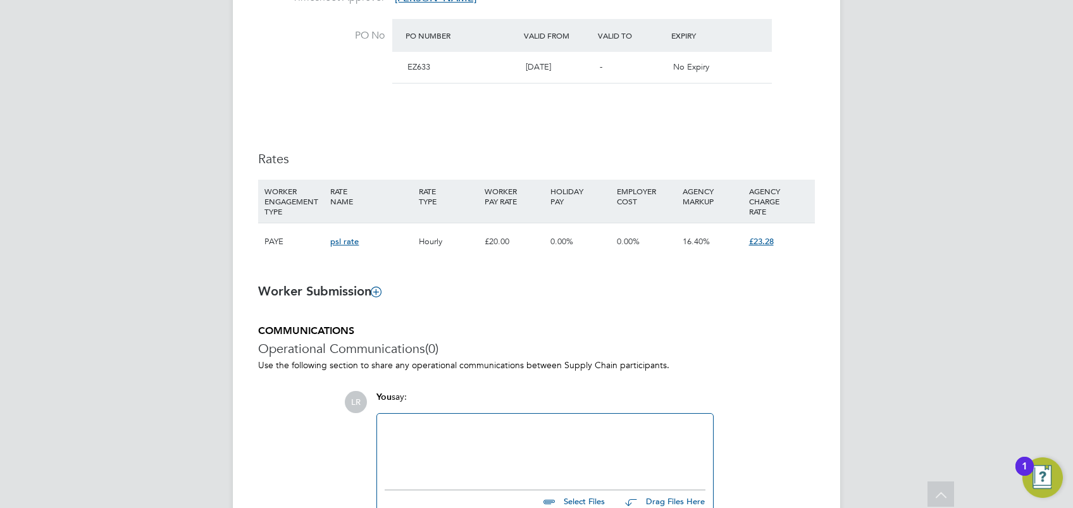
scroll to position [300, 0]
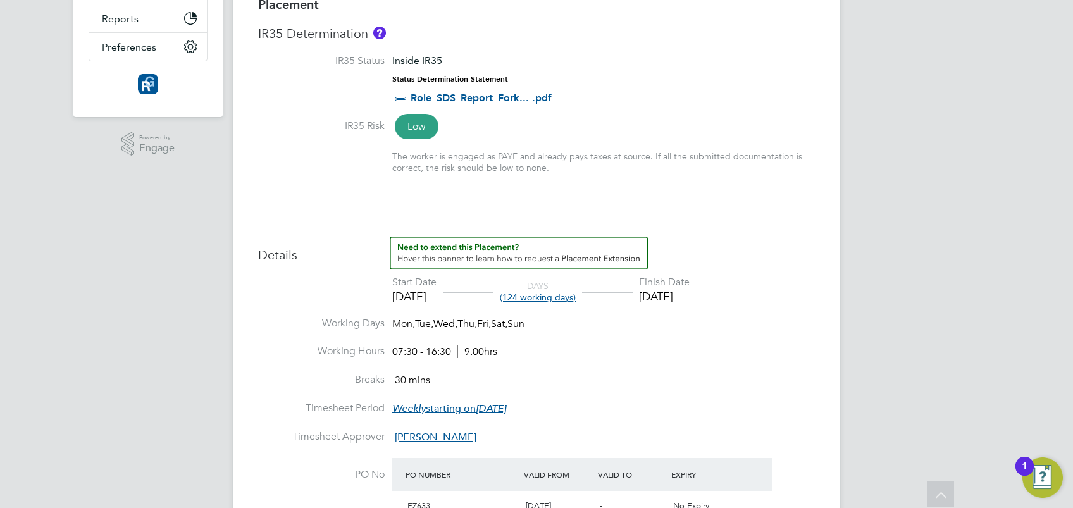
click at [898, 346] on div "LR Leanne Rayner Notifications 8 Applications: Network Team Members Businesses …" at bounding box center [536, 373] width 1073 height 1346
